Goal: Navigation & Orientation: Go to known website

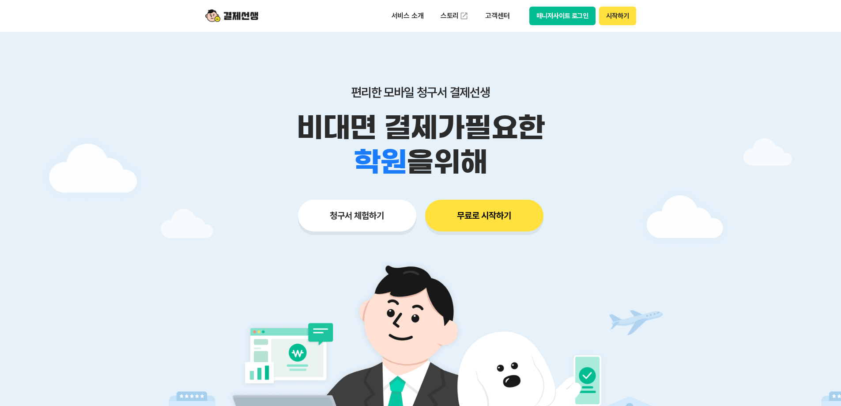
click at [571, 13] on button "매니저사이트 로그인" at bounding box center [563, 16] width 67 height 19
click at [556, 20] on button "매니저사이트 로그인" at bounding box center [563, 16] width 67 height 19
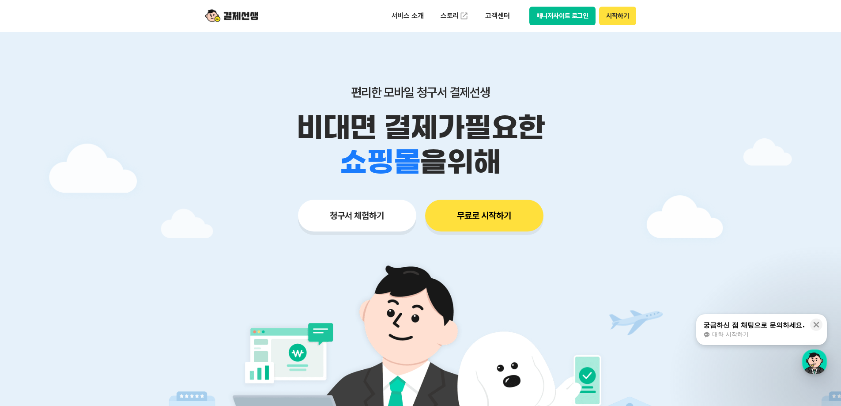
click at [563, 15] on button "매니저사이트 로그인" at bounding box center [563, 16] width 67 height 19
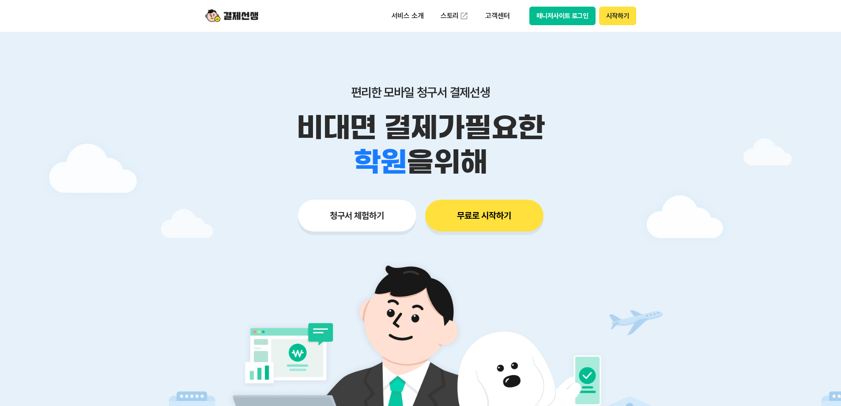
click at [558, 13] on button "매니저사이트 로그인" at bounding box center [563, 16] width 67 height 19
click at [557, 19] on button "매니저사이트 로그인" at bounding box center [563, 16] width 67 height 19
